Goal: Transaction & Acquisition: Purchase product/service

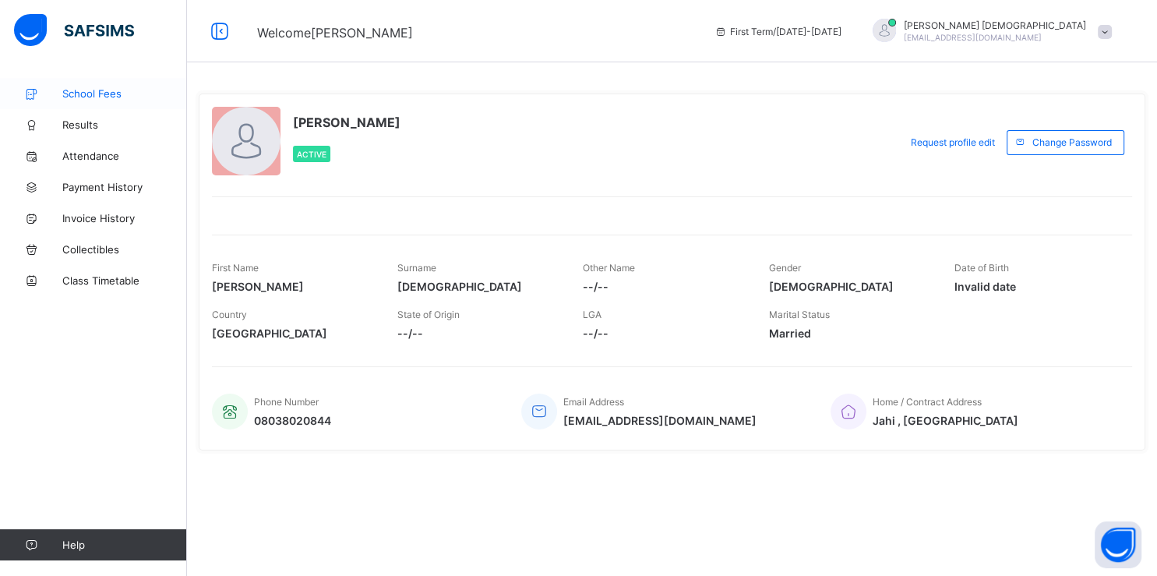
click at [103, 88] on span "School Fees" at bounding box center [124, 93] width 125 height 12
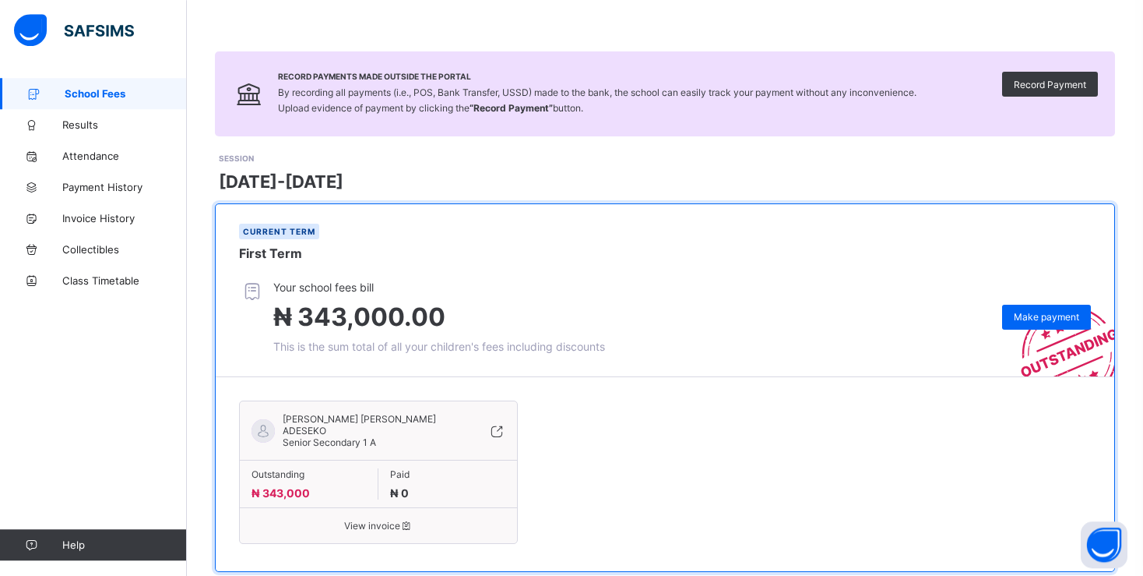
scroll to position [89, 0]
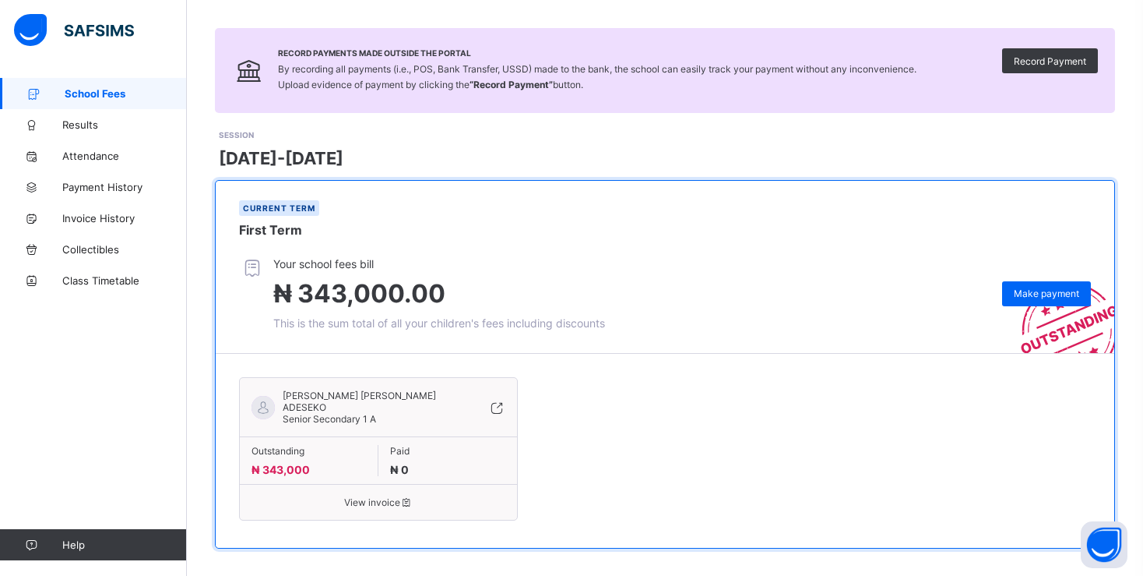
click at [396, 496] on span "View invoice" at bounding box center [379, 502] width 254 height 12
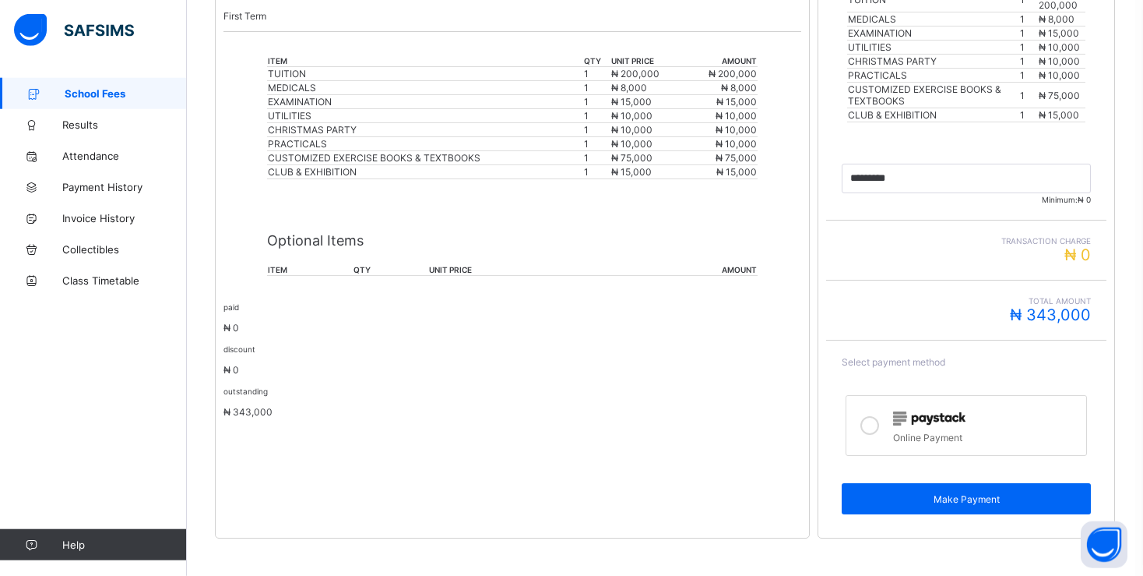
scroll to position [433, 0]
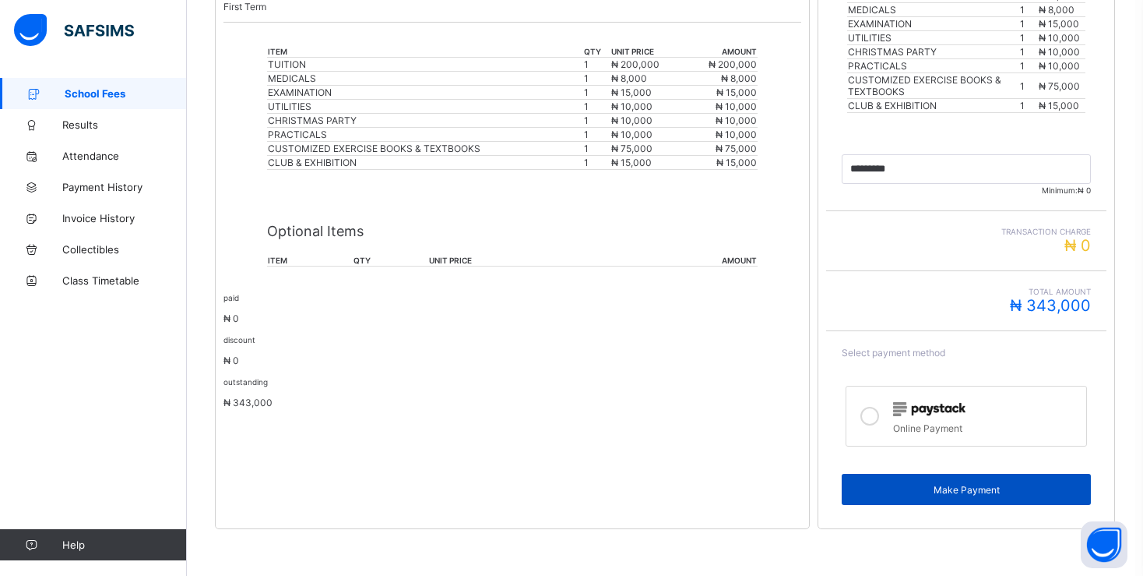
click at [939, 489] on span "Make Payment" at bounding box center [967, 490] width 226 height 12
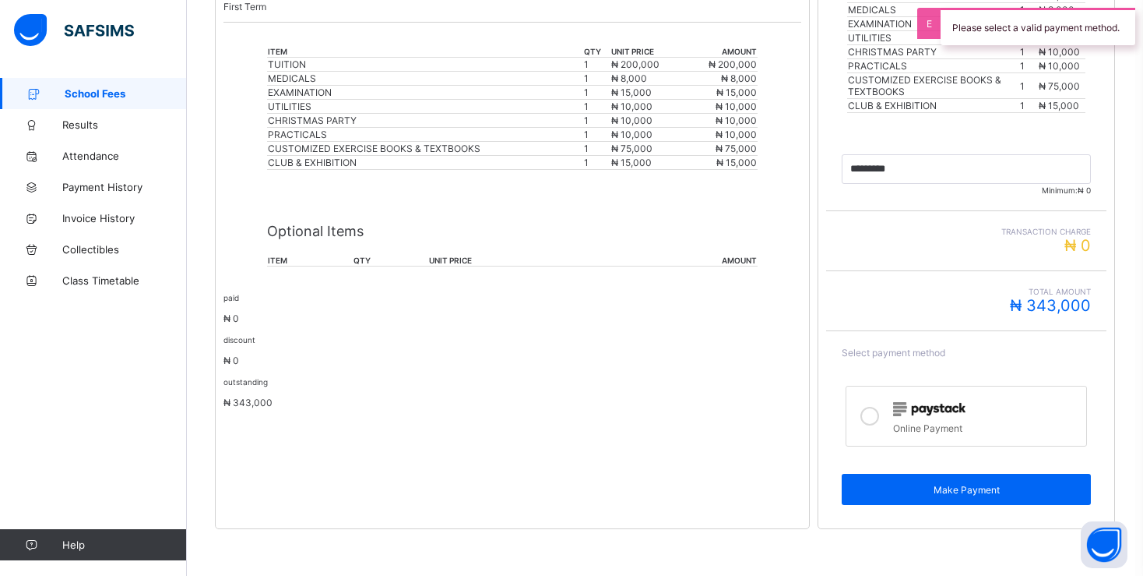
click at [879, 419] on icon at bounding box center [870, 416] width 19 height 19
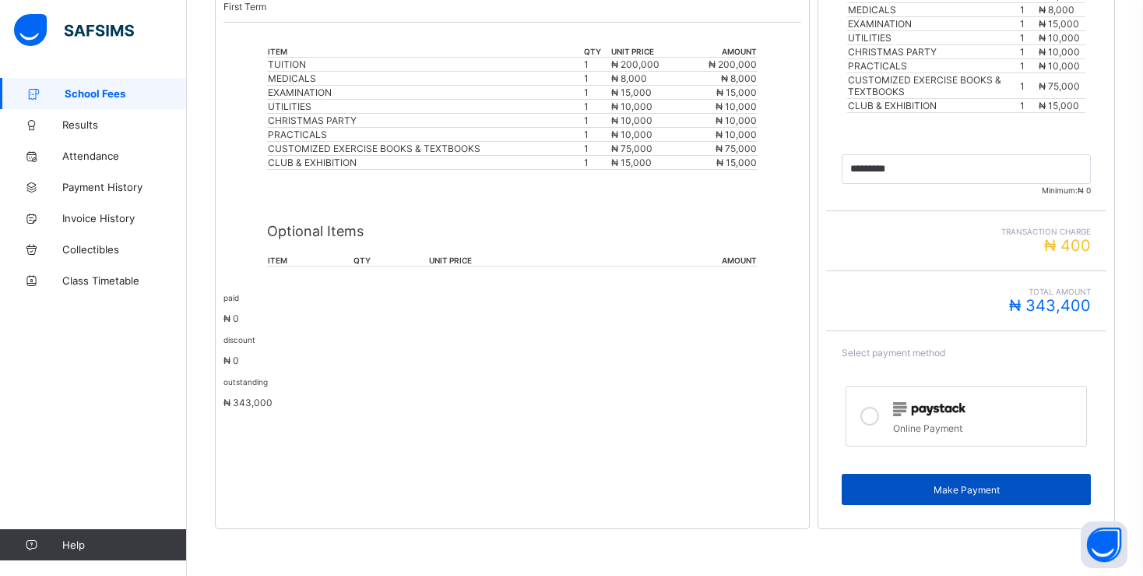
click at [953, 495] on span "Make Payment" at bounding box center [967, 490] width 226 height 12
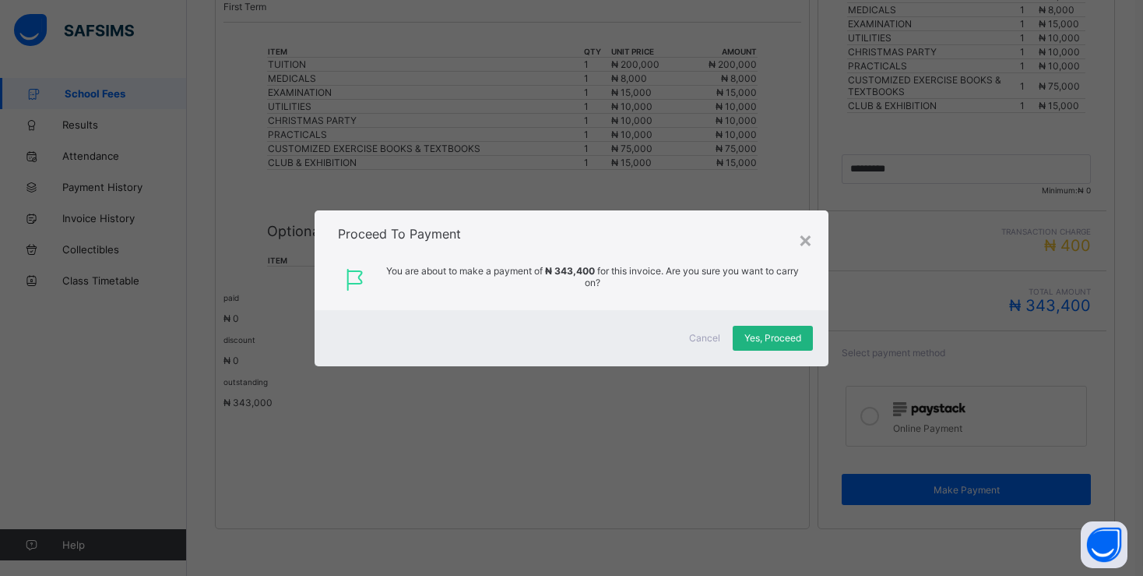
click at [795, 332] on span "Yes, Proceed" at bounding box center [773, 338] width 57 height 12
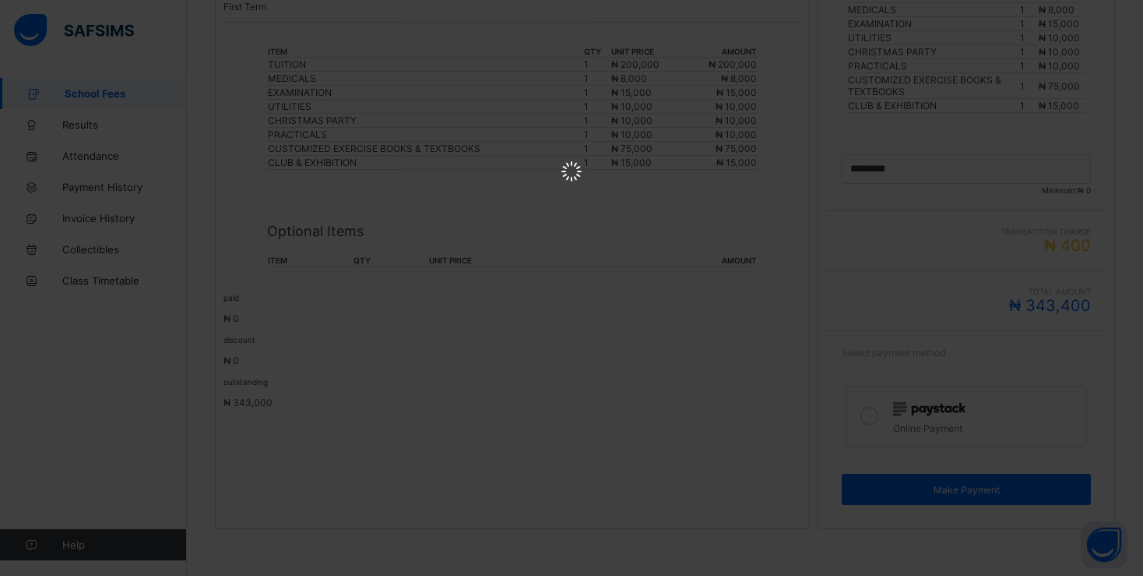
scroll to position [0, 0]
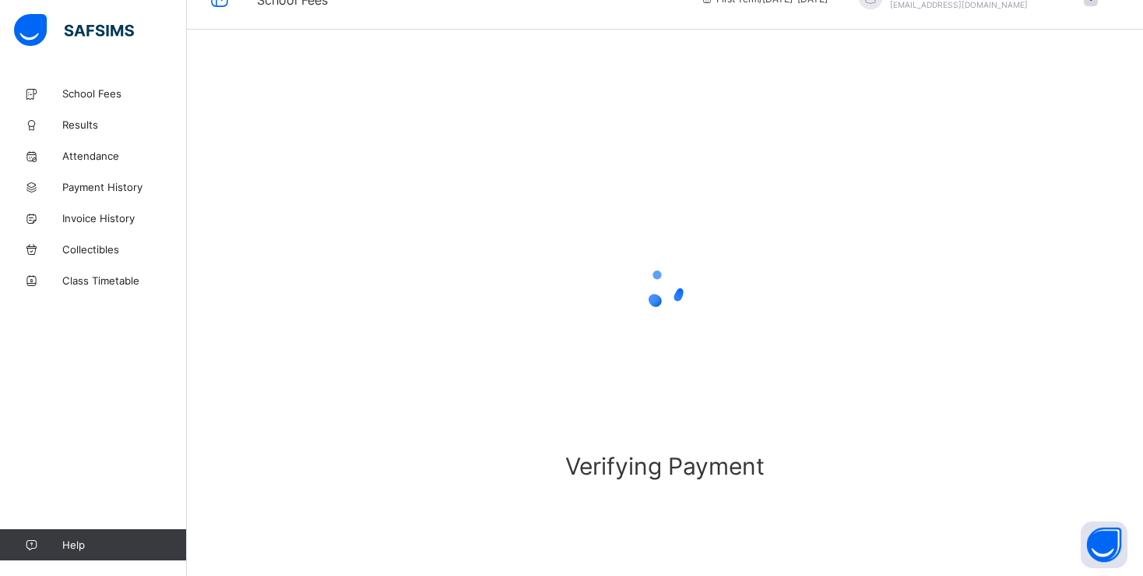
scroll to position [34, 0]
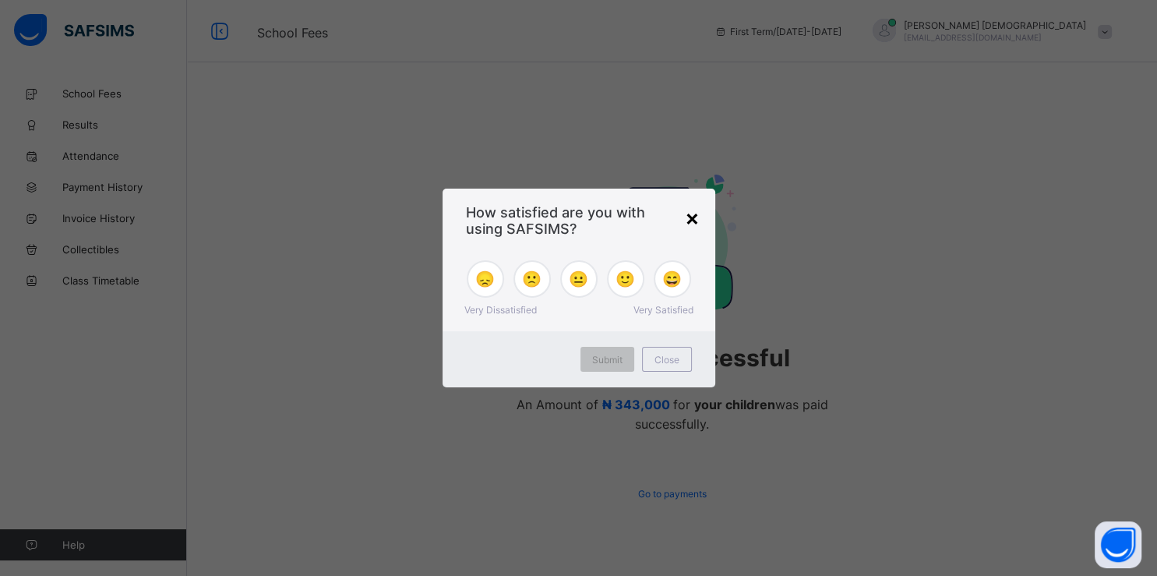
click at [690, 221] on div "×" at bounding box center [692, 217] width 15 height 26
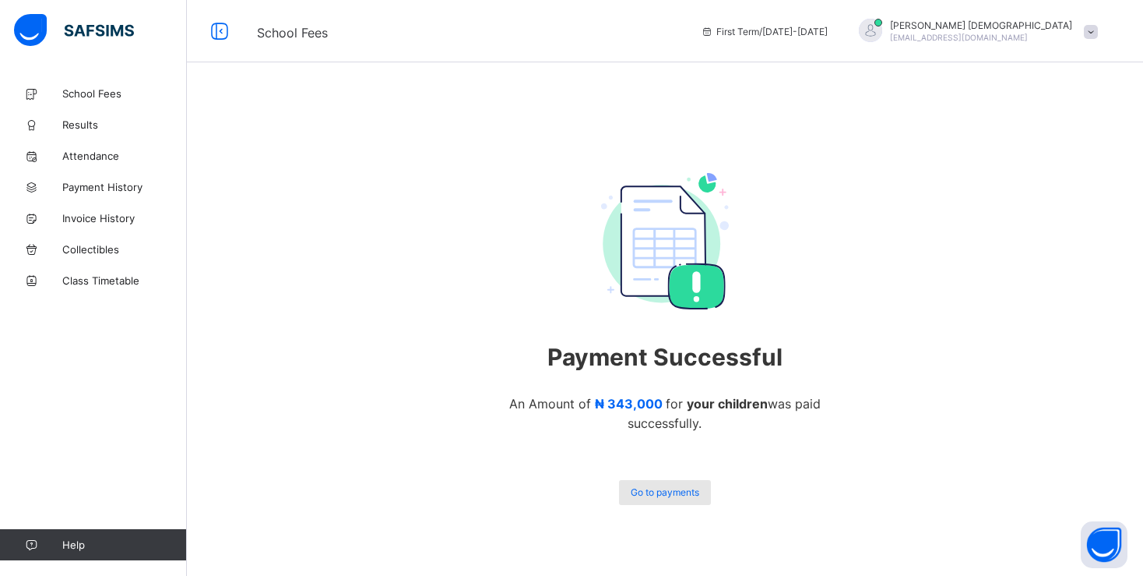
click at [671, 495] on span "Go to payments" at bounding box center [665, 492] width 69 height 12
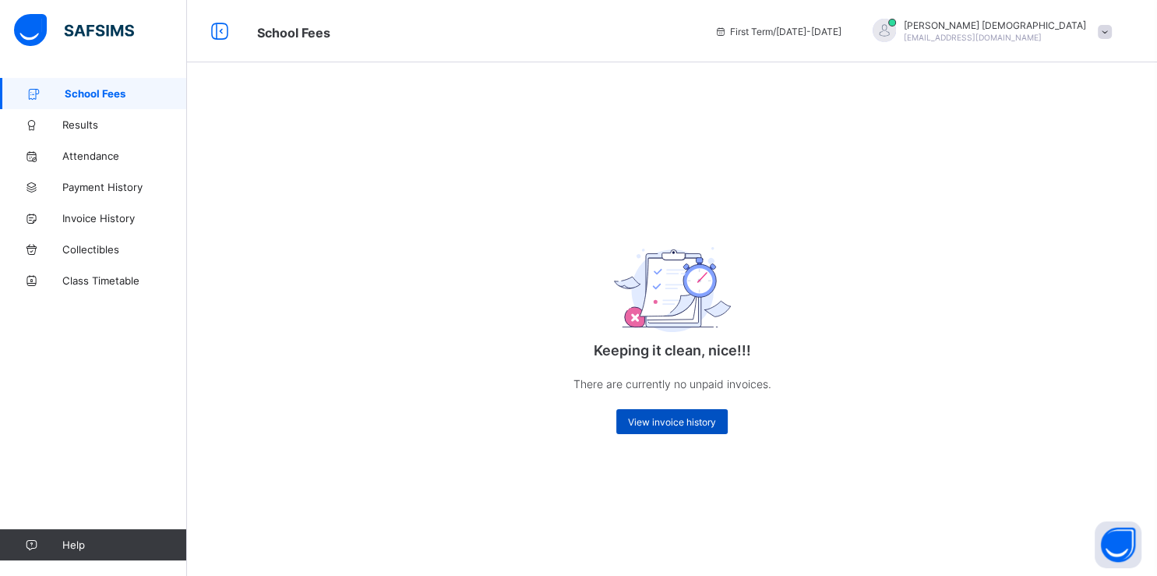
click at [652, 422] on span "View invoice history" at bounding box center [672, 422] width 88 height 12
click at [646, 427] on span "View invoice history" at bounding box center [672, 422] width 88 height 12
click at [648, 413] on div "View invoice history" at bounding box center [671, 421] width 111 height 25
click at [80, 92] on span "School Fees" at bounding box center [126, 93] width 122 height 12
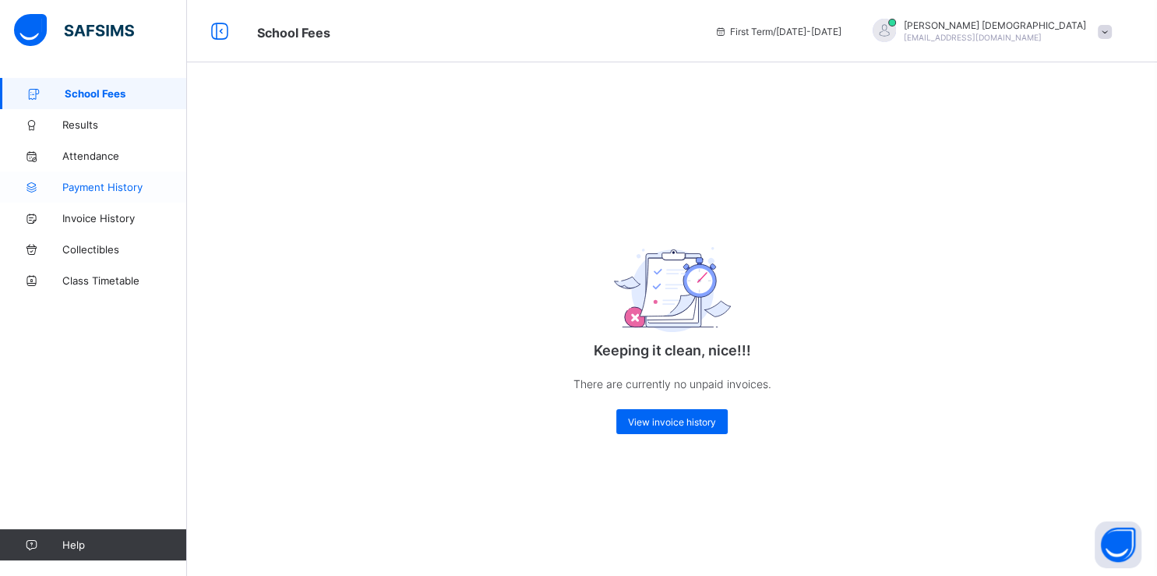
click at [104, 180] on link "Payment History" at bounding box center [93, 186] width 187 height 31
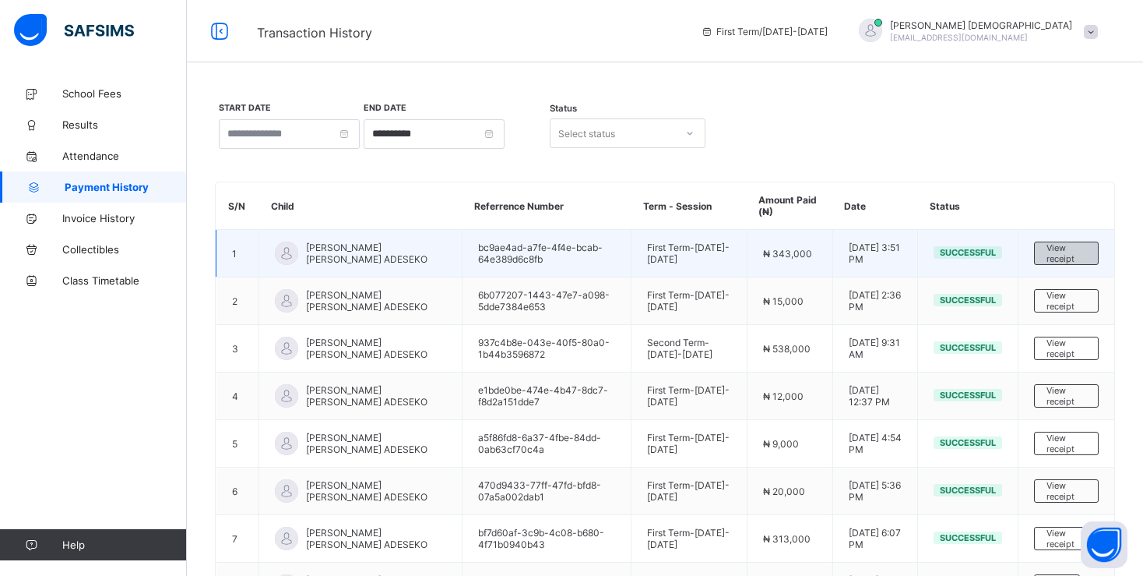
click at [1069, 250] on span "View receipt" at bounding box center [1067, 253] width 40 height 22
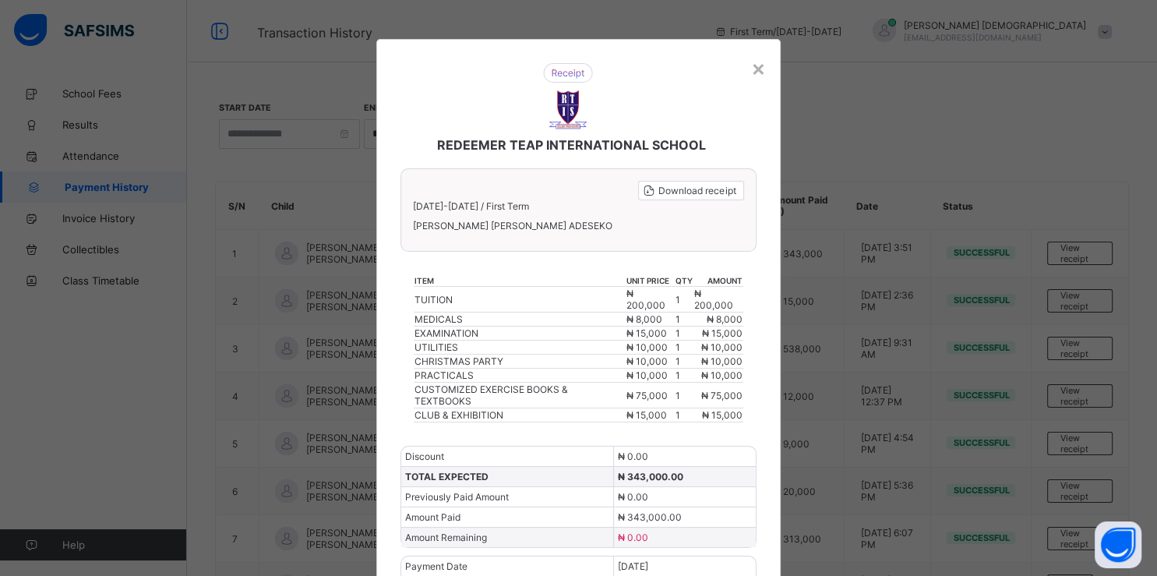
scroll to position [44, 0]
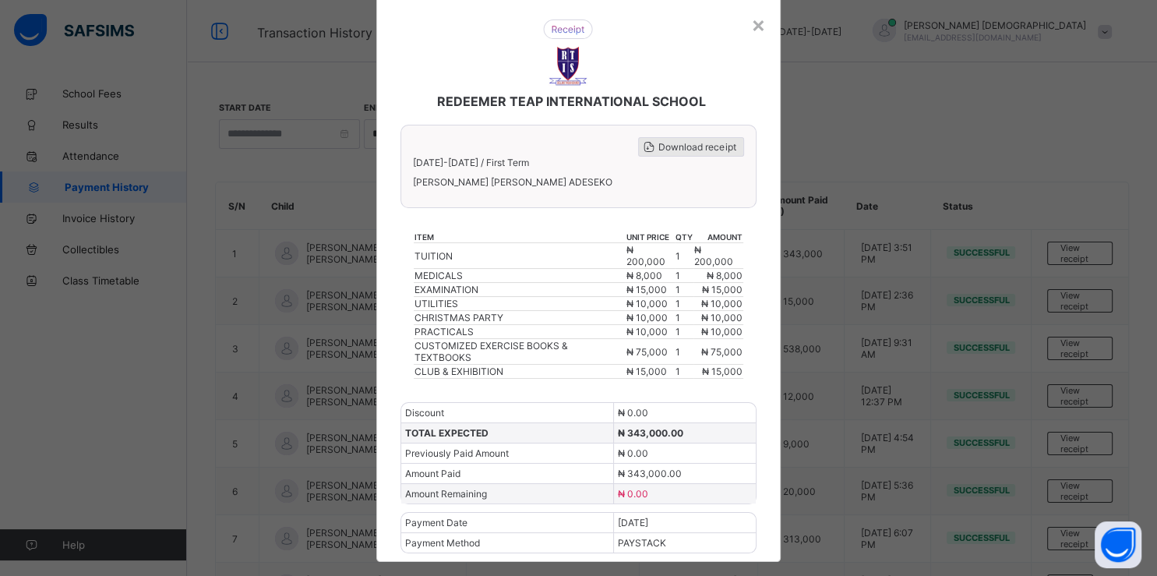
click at [675, 146] on span "Download receipt" at bounding box center [696, 147] width 77 height 12
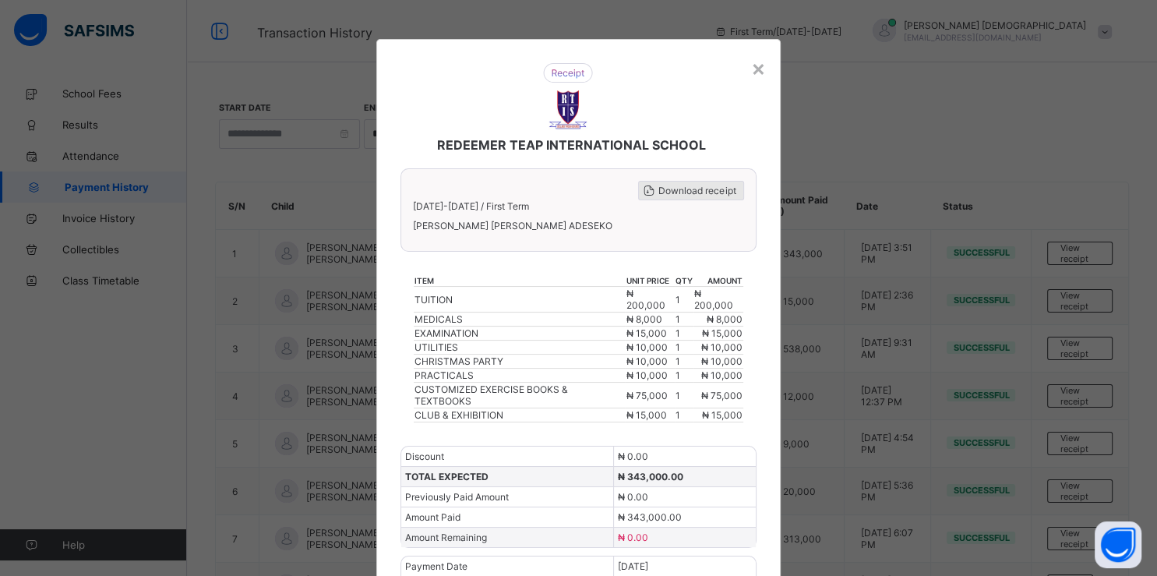
click at [685, 185] on span "Download receipt" at bounding box center [696, 191] width 77 height 12
